Goal: Task Accomplishment & Management: Manage account settings

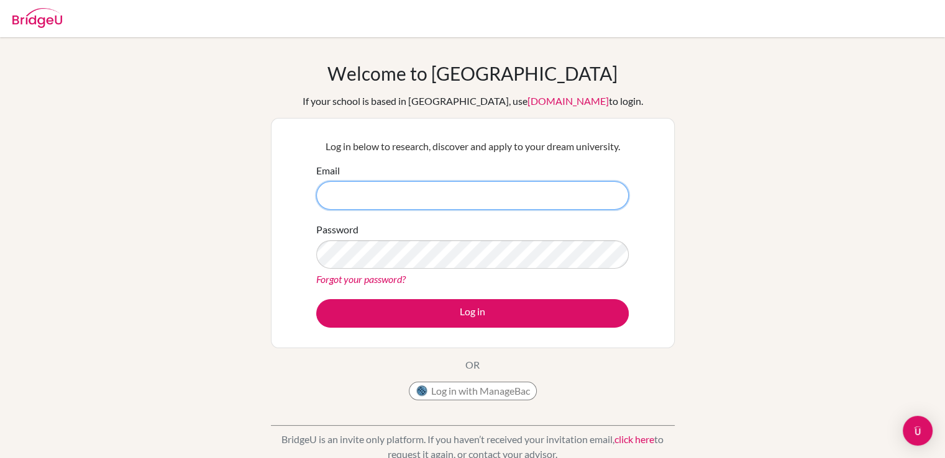
click at [472, 189] on input "Email" at bounding box center [472, 195] width 312 height 29
type input "[EMAIL_ADDRESS][DOMAIN_NAME]"
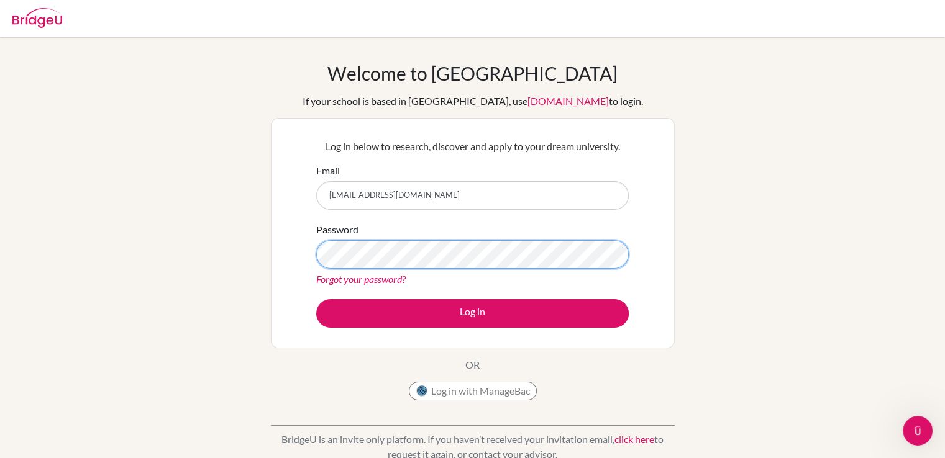
click at [316, 299] on button "Log in" at bounding box center [472, 313] width 312 height 29
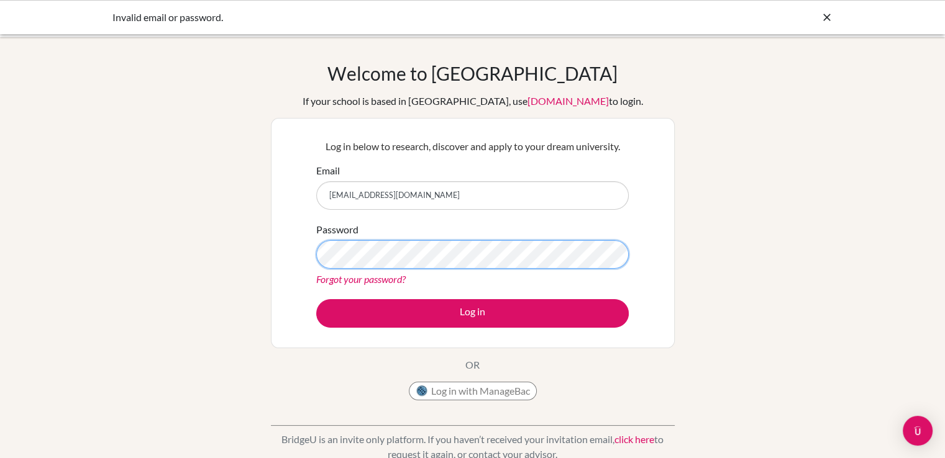
click at [316, 299] on button "Log in" at bounding box center [472, 313] width 312 height 29
click at [445, 272] on div "Forgot your password?" at bounding box center [472, 279] width 312 height 15
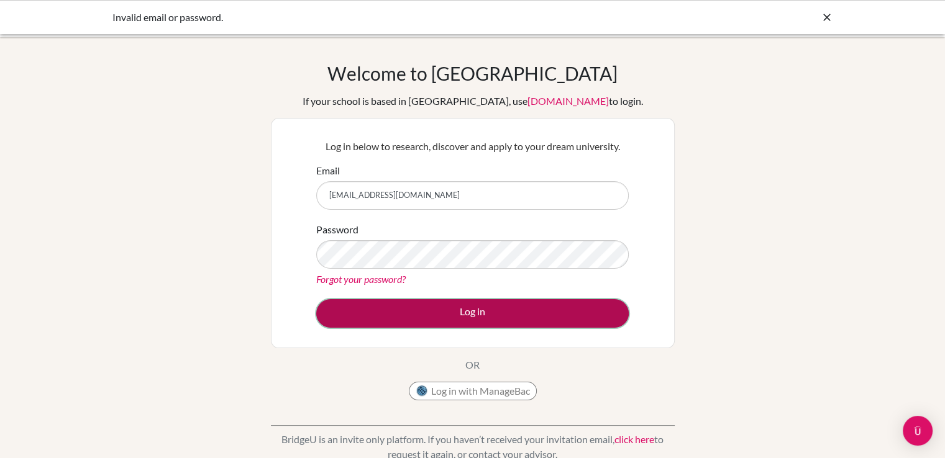
click at [403, 321] on button "Log in" at bounding box center [472, 313] width 312 height 29
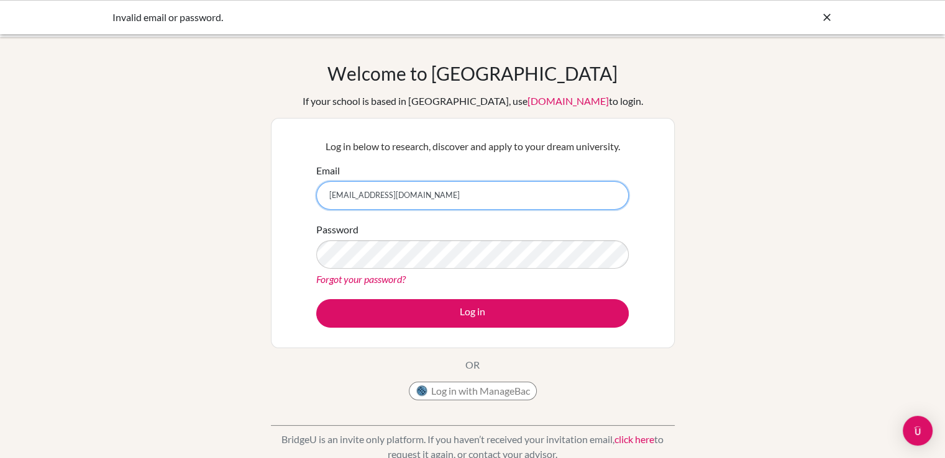
click at [415, 190] on input "[EMAIL_ADDRESS][DOMAIN_NAME]" at bounding box center [472, 195] width 312 height 29
click at [413, 193] on input "[EMAIL_ADDRESS][DOMAIN_NAME]" at bounding box center [472, 195] width 312 height 29
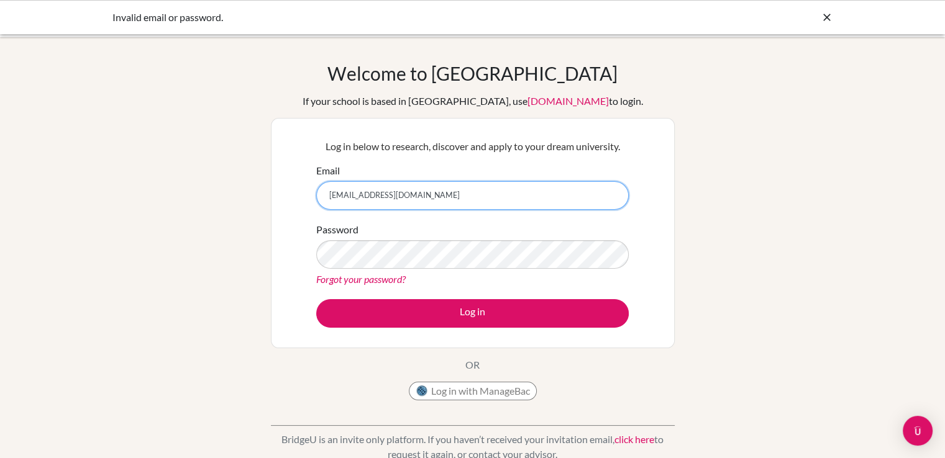
click at [409, 194] on input "[EMAIL_ADDRESS][DOMAIN_NAME]" at bounding box center [472, 195] width 312 height 29
click at [443, 239] on div "Password Forgot your password?" at bounding box center [472, 254] width 312 height 65
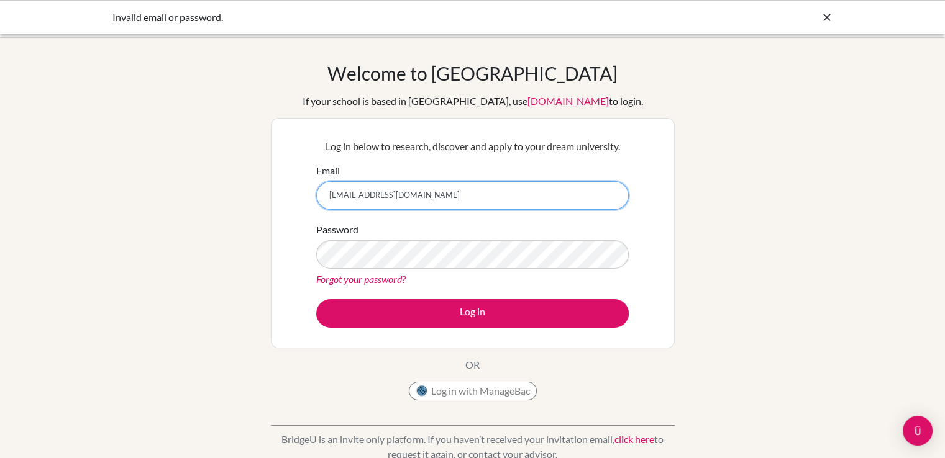
click at [425, 204] on input "[EMAIL_ADDRESS][DOMAIN_NAME]" at bounding box center [472, 195] width 312 height 29
click at [414, 194] on input "[EMAIL_ADDRESS][DOMAIN_NAME]" at bounding box center [472, 195] width 312 height 29
type input "mabelenug@gmail.com"
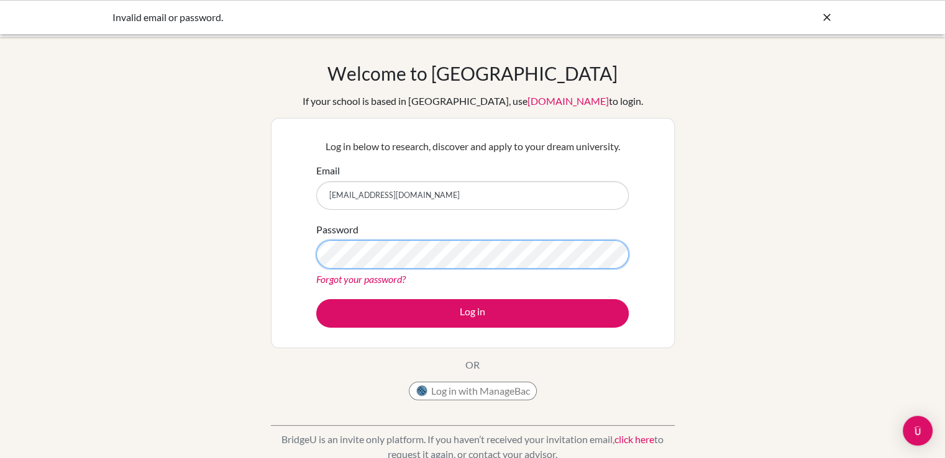
click at [316, 299] on button "Log in" at bounding box center [472, 313] width 312 height 29
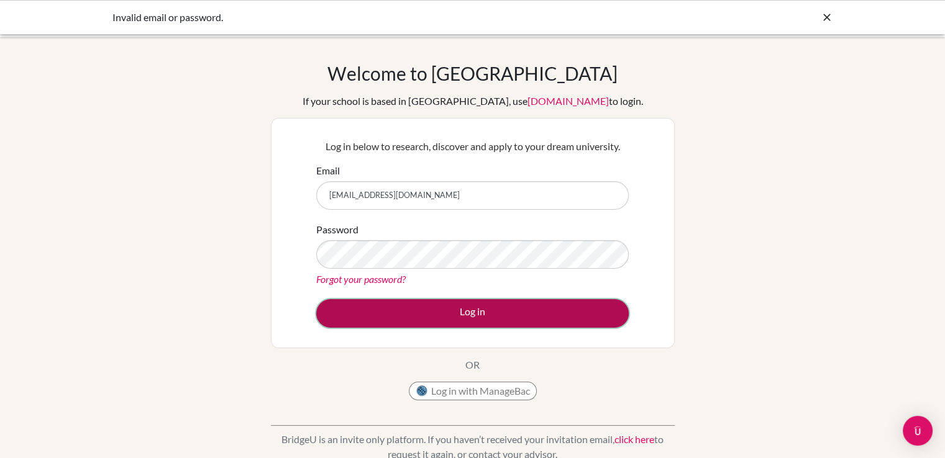
click at [462, 307] on button "Log in" at bounding box center [472, 313] width 312 height 29
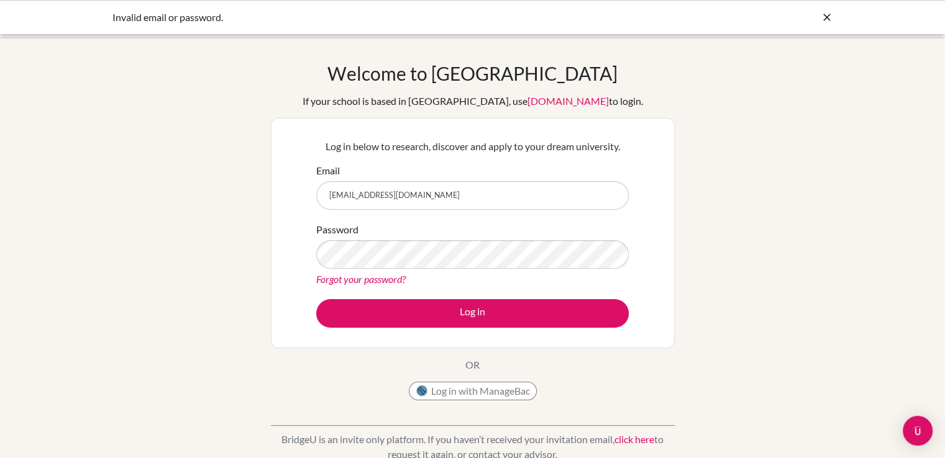
click at [427, 194] on input "mabelenug@gmail.com" at bounding box center [472, 195] width 312 height 29
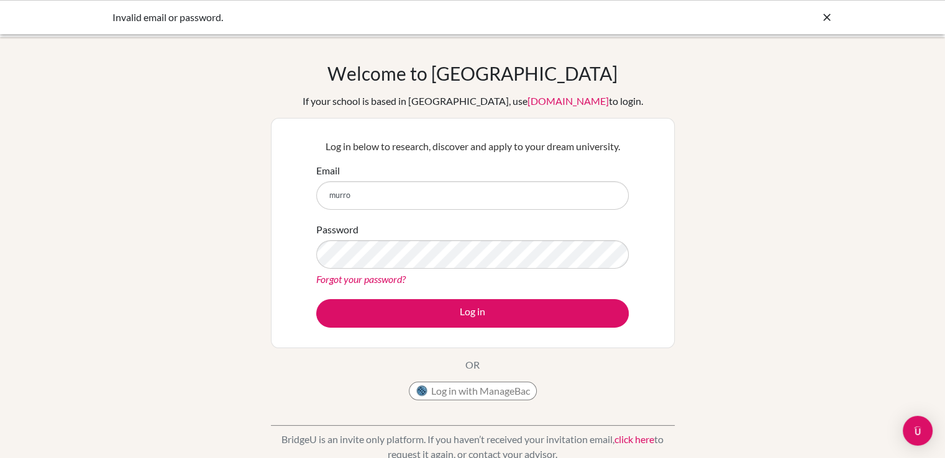
type input "[EMAIL_ADDRESS][DOMAIN_NAME]"
click at [358, 276] on link "Forgot your password?" at bounding box center [360, 279] width 89 height 12
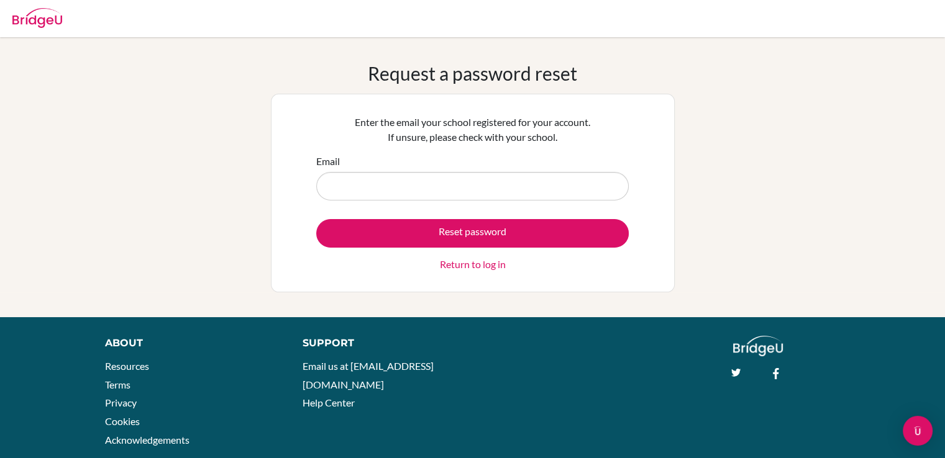
click at [382, 172] on input "Email" at bounding box center [472, 186] width 312 height 29
type input "[EMAIL_ADDRESS][DOMAIN_NAME]"
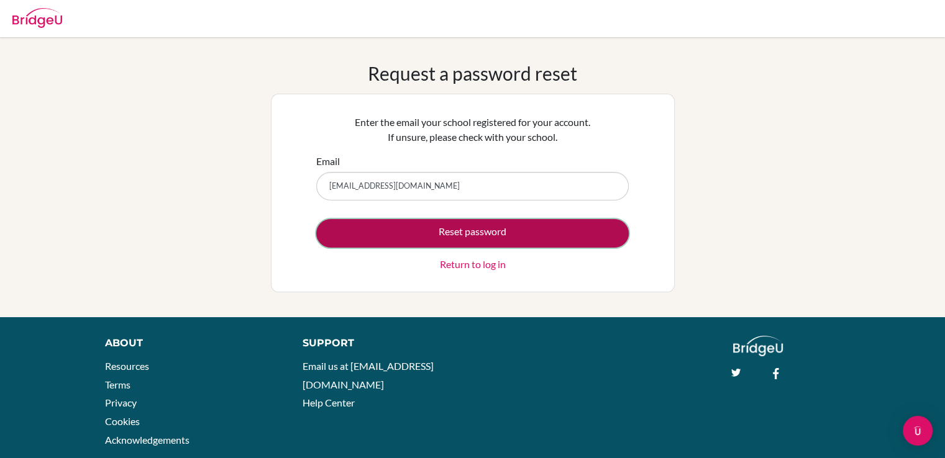
click at [382, 233] on button "Reset password" at bounding box center [472, 233] width 312 height 29
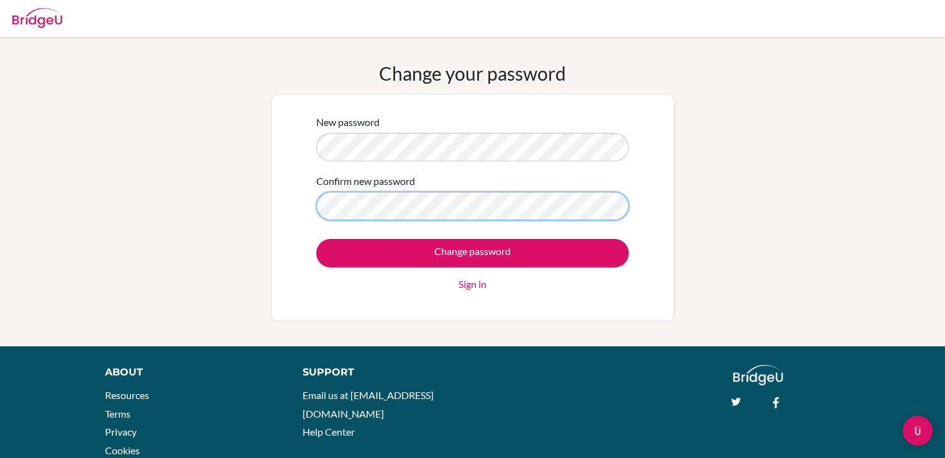
click at [316, 239] on input "Change password" at bounding box center [472, 253] width 312 height 29
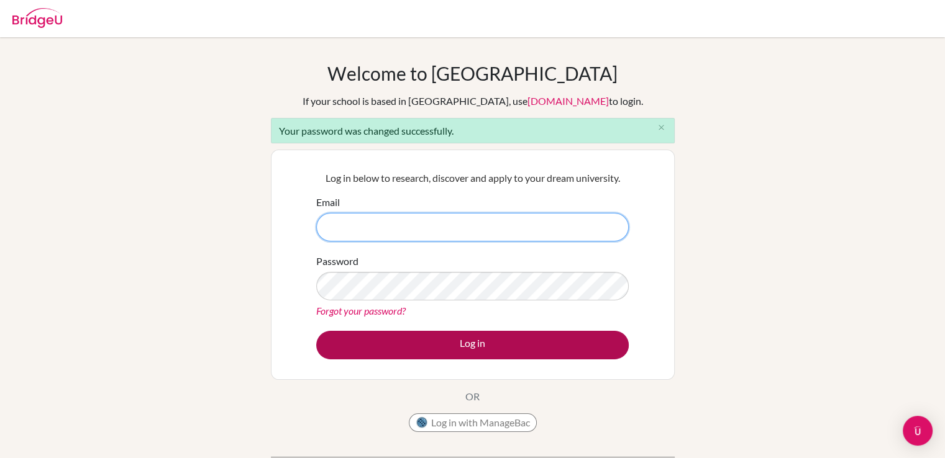
type input "[EMAIL_ADDRESS][DOMAIN_NAME]"
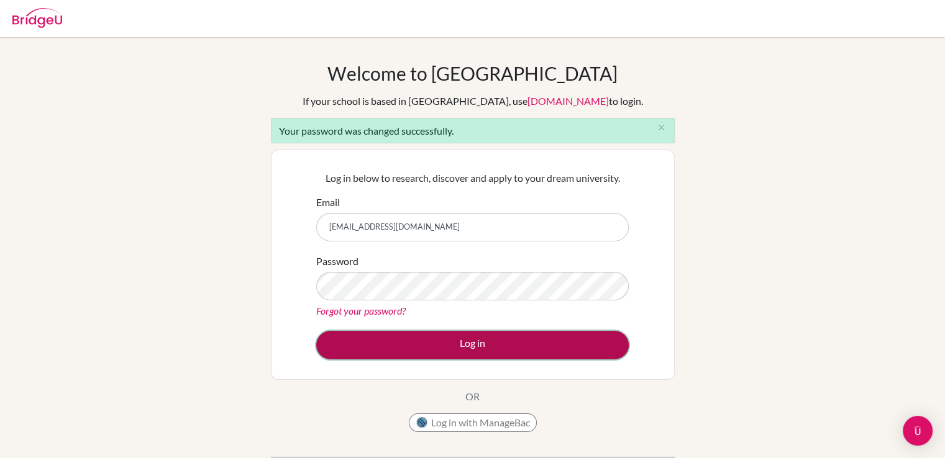
click at [460, 345] on button "Log in" at bounding box center [472, 345] width 312 height 29
